Goal: Find specific page/section: Find specific page/section

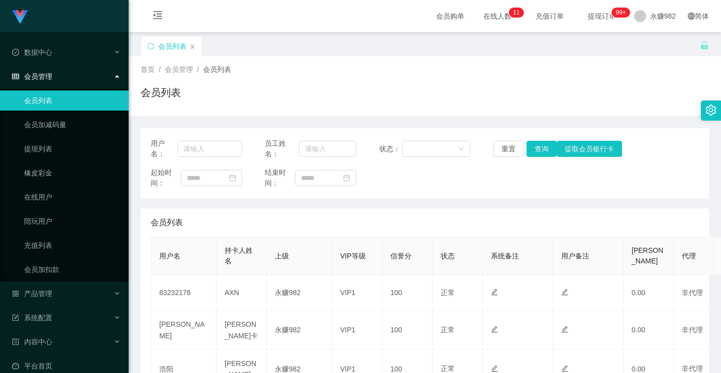
drag, startPoint x: 616, startPoint y: 66, endPoint x: 621, endPoint y: 17, distance: 49.5
click at [616, 65] on div "首页 / 会员管理 / 会员列表 /" at bounding box center [425, 69] width 568 height 11
drag, startPoint x: 136, startPoint y: 272, endPoint x: 154, endPoint y: 257, distance: 23.2
click at [136, 272] on main "关闭门户 关闭右侧 关闭其他 刷新页面 会员列表 首页 / 会员管理 / 会员列表 / 会员列表 用户名： 员工姓名： 状态： 重置 查询 提取会员银行卡 起…" at bounding box center [425, 379] width 592 height 694
click at [150, 44] on icon "图标：同步" at bounding box center [150, 46] width 7 height 7
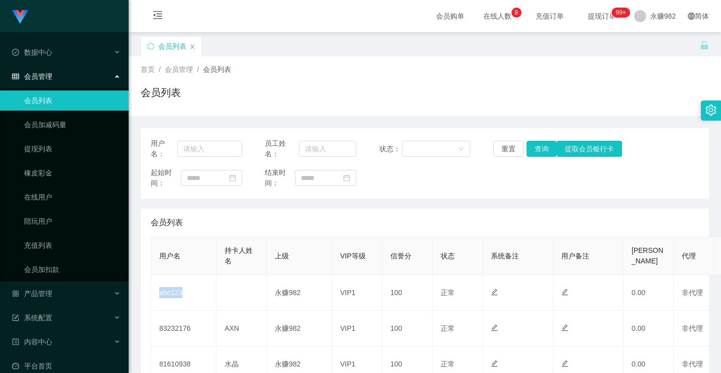
scroll to position [101, 0]
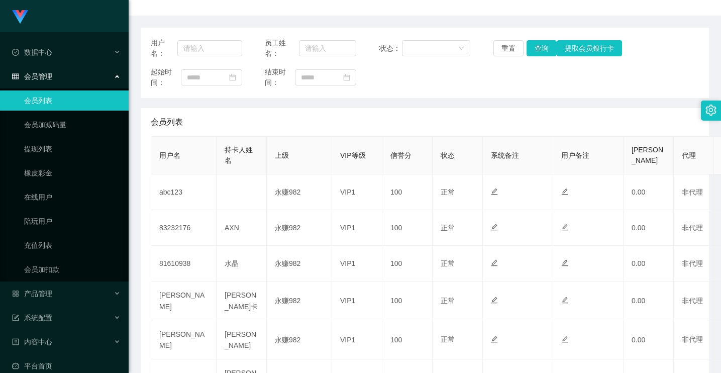
click at [133, 291] on main "关闭门户 关闭右侧 关闭其他 刷新页面 会员列表 首页 / 会员管理 / 会员列表 / 会员列表 用户名： 员工姓名： 状态： 重置 查询 提取会员银行卡 起…" at bounding box center [425, 275] width 592 height 687
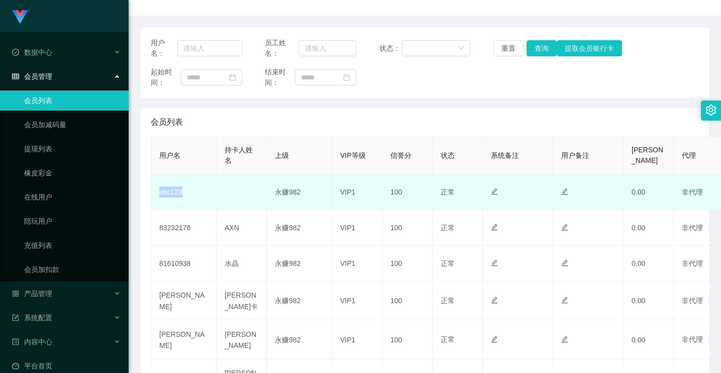
drag, startPoint x: 203, startPoint y: 192, endPoint x: 160, endPoint y: 191, distance: 43.2
click at [160, 191] on td "abc123" at bounding box center [183, 192] width 65 height 36
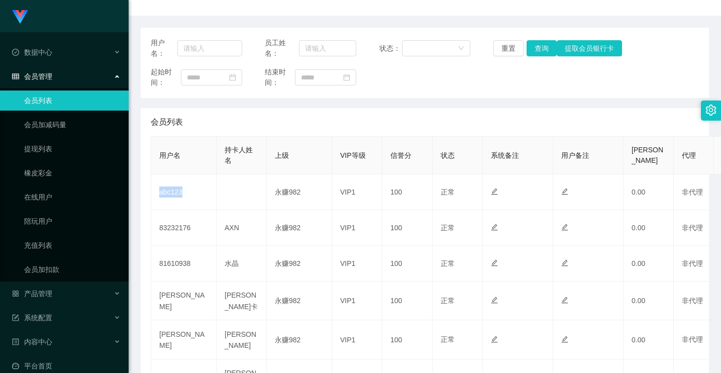
copy font "abc123"
